Goal: Task Accomplishment & Management: Use online tool/utility

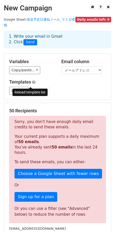
click at [31, 89] on span at bounding box center [31, 90] width 3 height 3
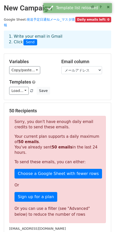
click at [54, 79] on h5 "Templates" at bounding box center [57, 82] width 97 height 6
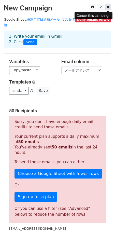
click at [107, 8] on icon at bounding box center [108, 7] width 3 height 4
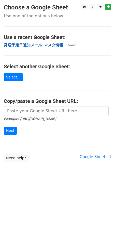
click at [29, 44] on strong "発送予定日通知メール_マスタ情報" at bounding box center [33, 45] width 59 height 5
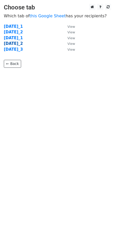
click at [22, 44] on strong "2025年9月_2" at bounding box center [13, 43] width 19 height 5
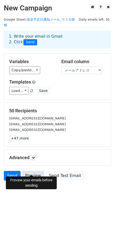
click at [36, 171] on link "Preview" at bounding box center [33, 176] width 22 height 10
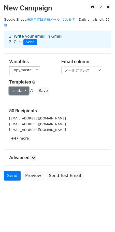
click at [25, 87] on link "Load..." at bounding box center [19, 91] width 20 height 8
click at [56, 69] on div "Variables Copy/paste... {{No}} {{お名前（苗字のみ）}} {{メールアドレス}} Email column No お名前（苗字…" at bounding box center [57, 77] width 107 height 46
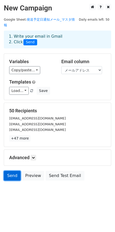
click at [10, 172] on link "Send" at bounding box center [12, 176] width 17 height 10
